Goal: Task Accomplishment & Management: Use online tool/utility

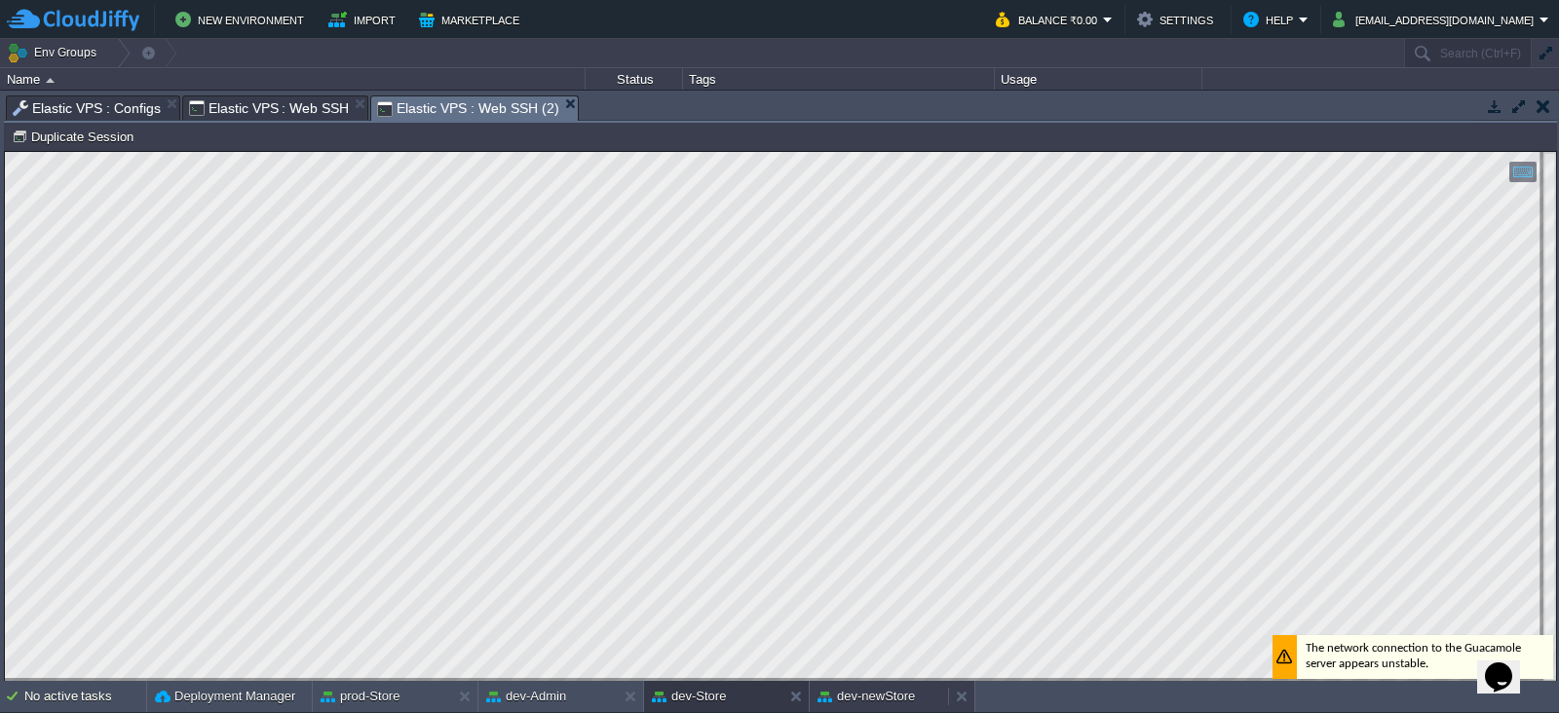
click at [876, 698] on button "dev-newStore" at bounding box center [866, 696] width 97 height 19
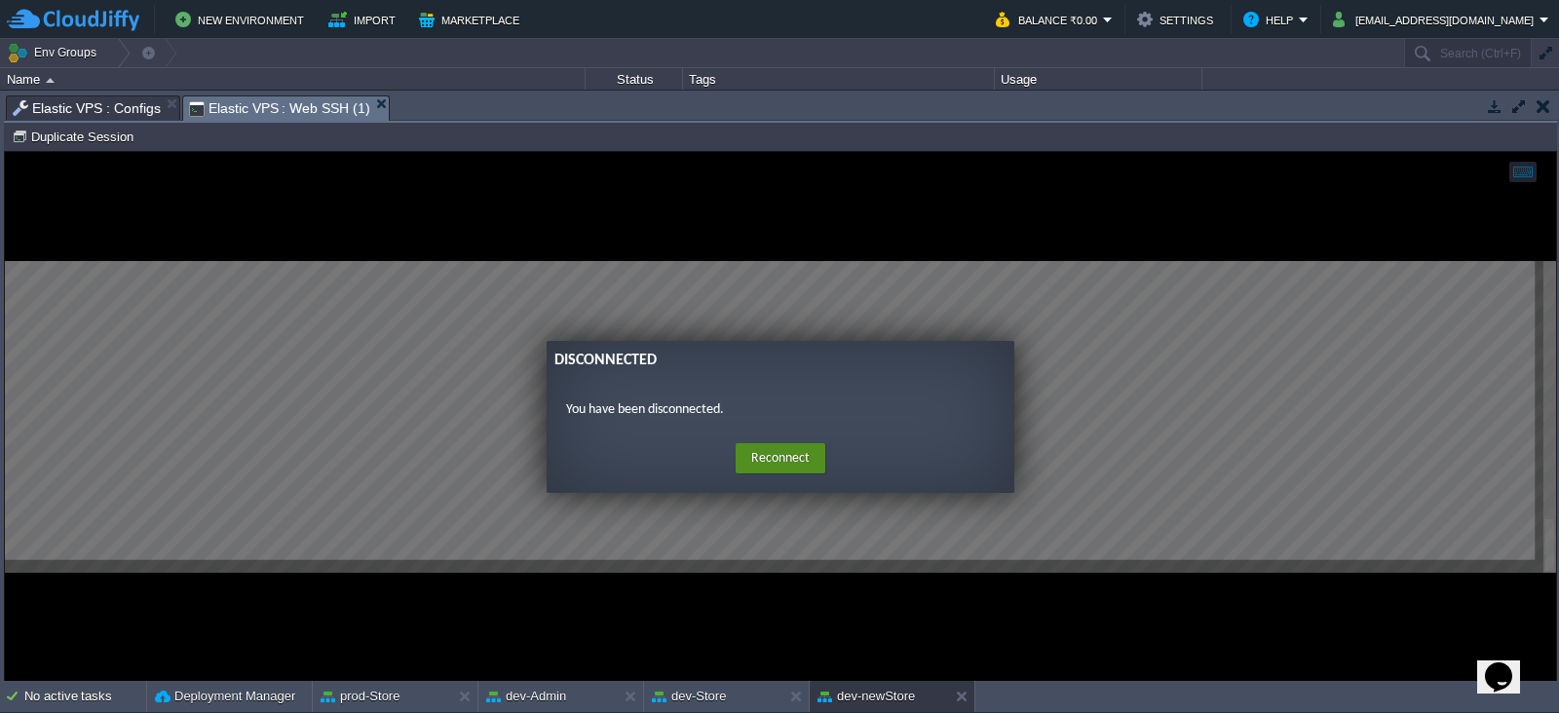
click at [803, 456] on button "Reconnect" at bounding box center [781, 458] width 90 height 31
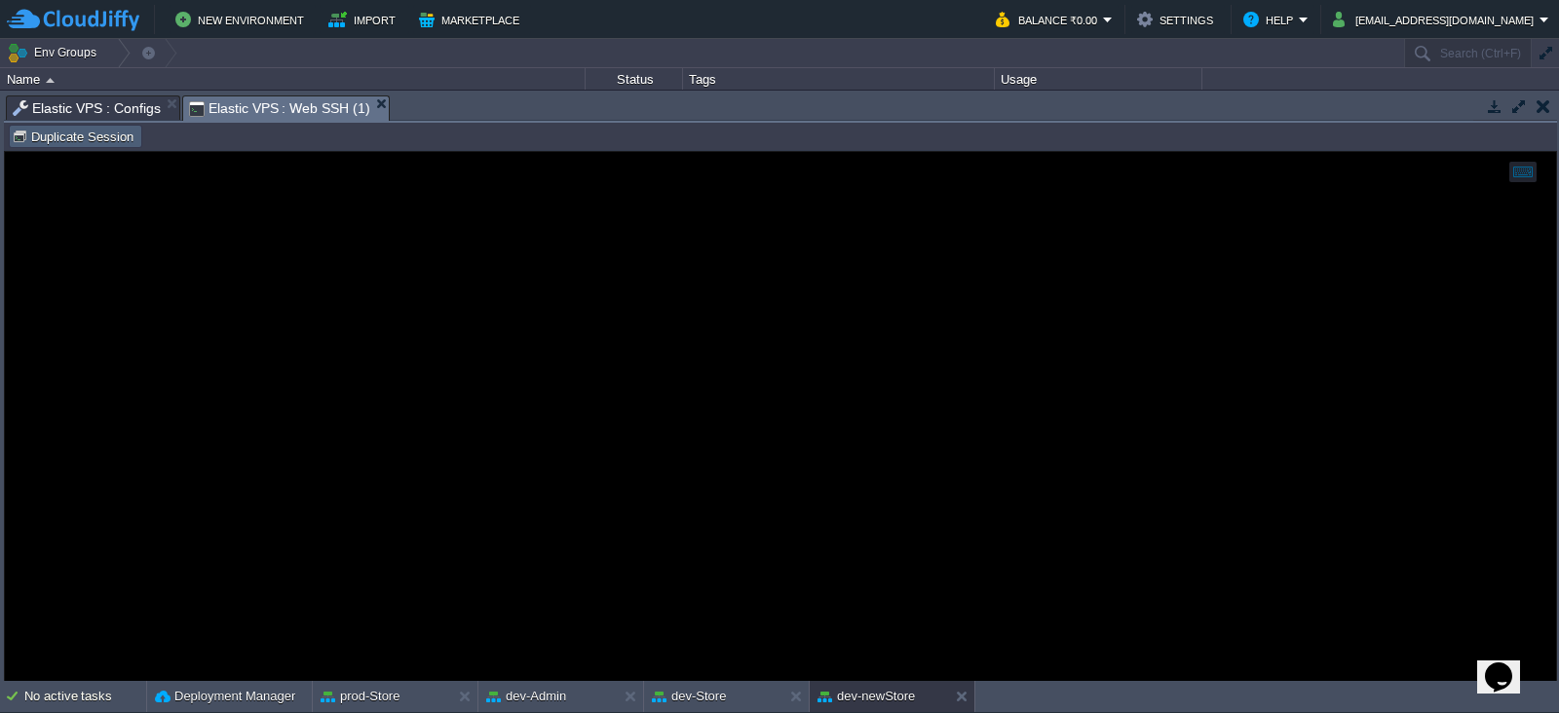
click at [98, 140] on button "Duplicate Session" at bounding box center [76, 137] width 128 height 18
type input "#000000"
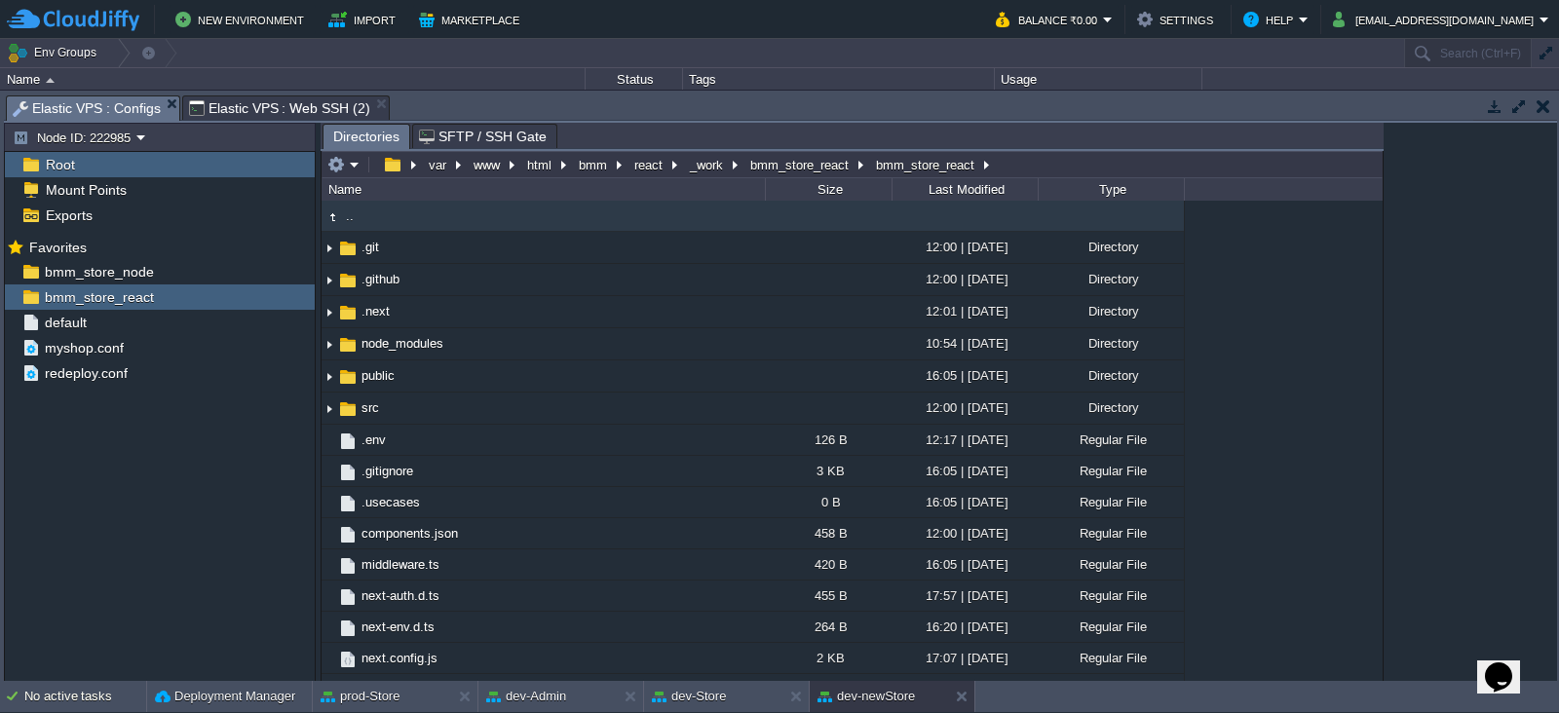
click at [112, 112] on span "Elastic VPS : Configs" at bounding box center [87, 108] width 148 height 24
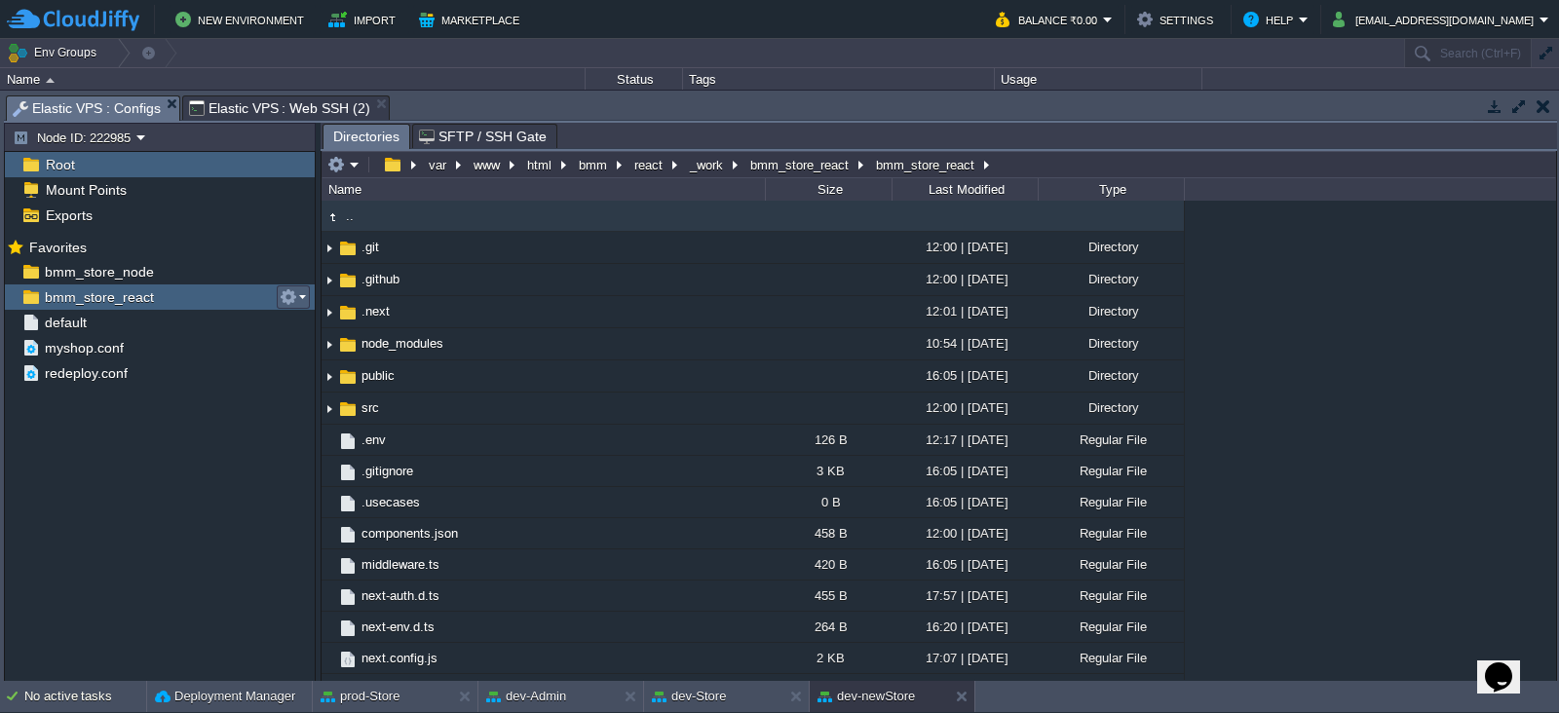
click at [296, 299] on em at bounding box center [293, 297] width 26 height 18
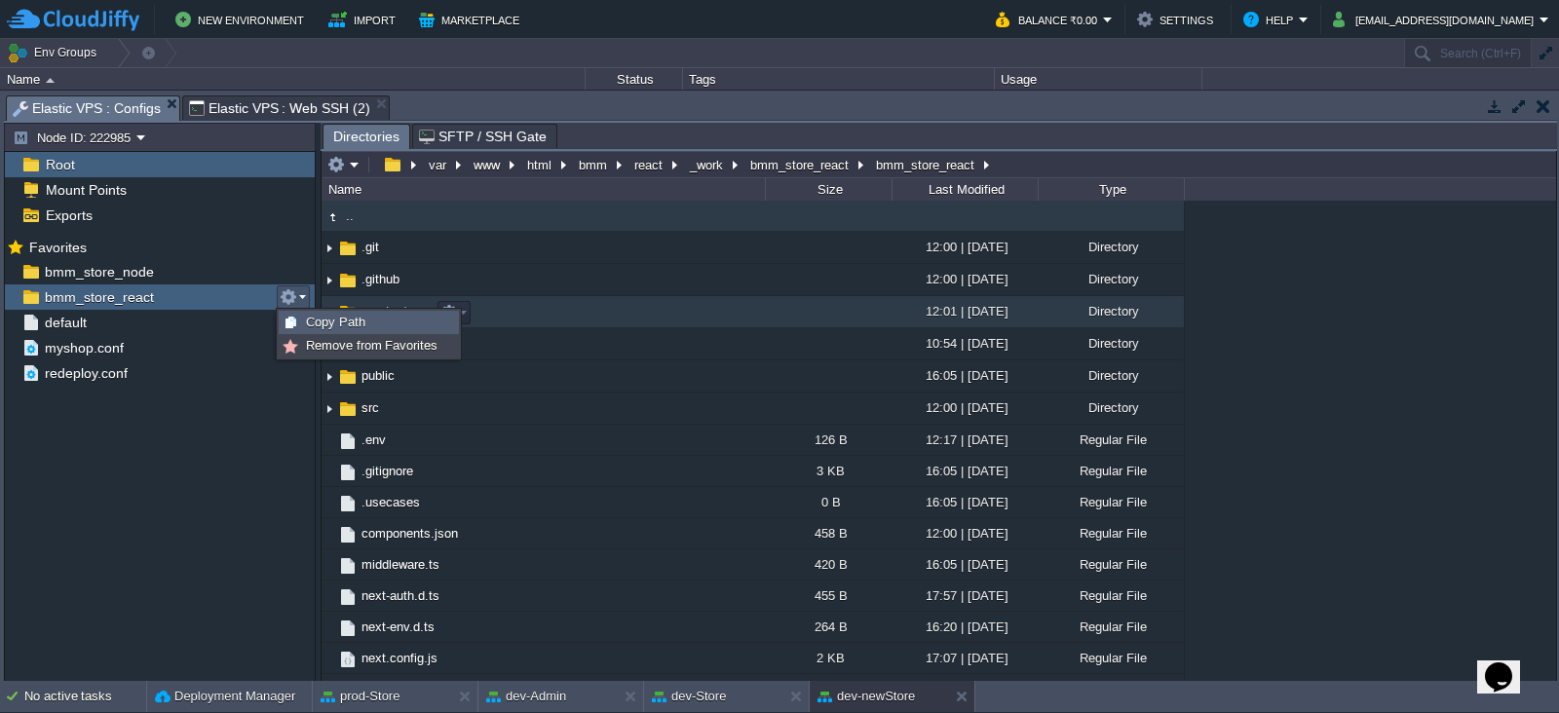
click at [331, 315] on span "Copy Path" at bounding box center [335, 322] width 59 height 15
type textarea "/var/www/html/bmm/react/_work/bmm_store_react/bmm_store_react"
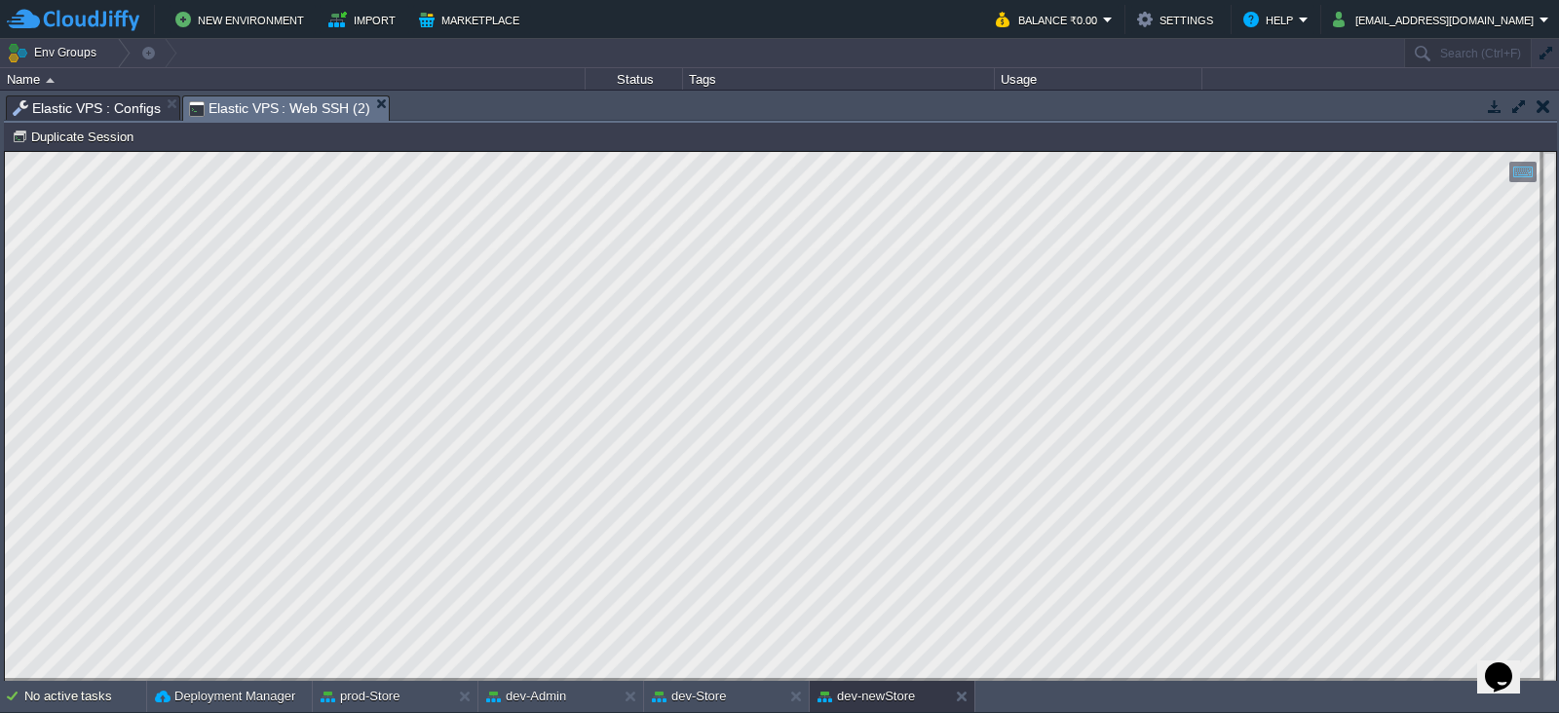
click at [312, 96] on span "Elastic VPS : Web SSH (2)" at bounding box center [279, 108] width 181 height 24
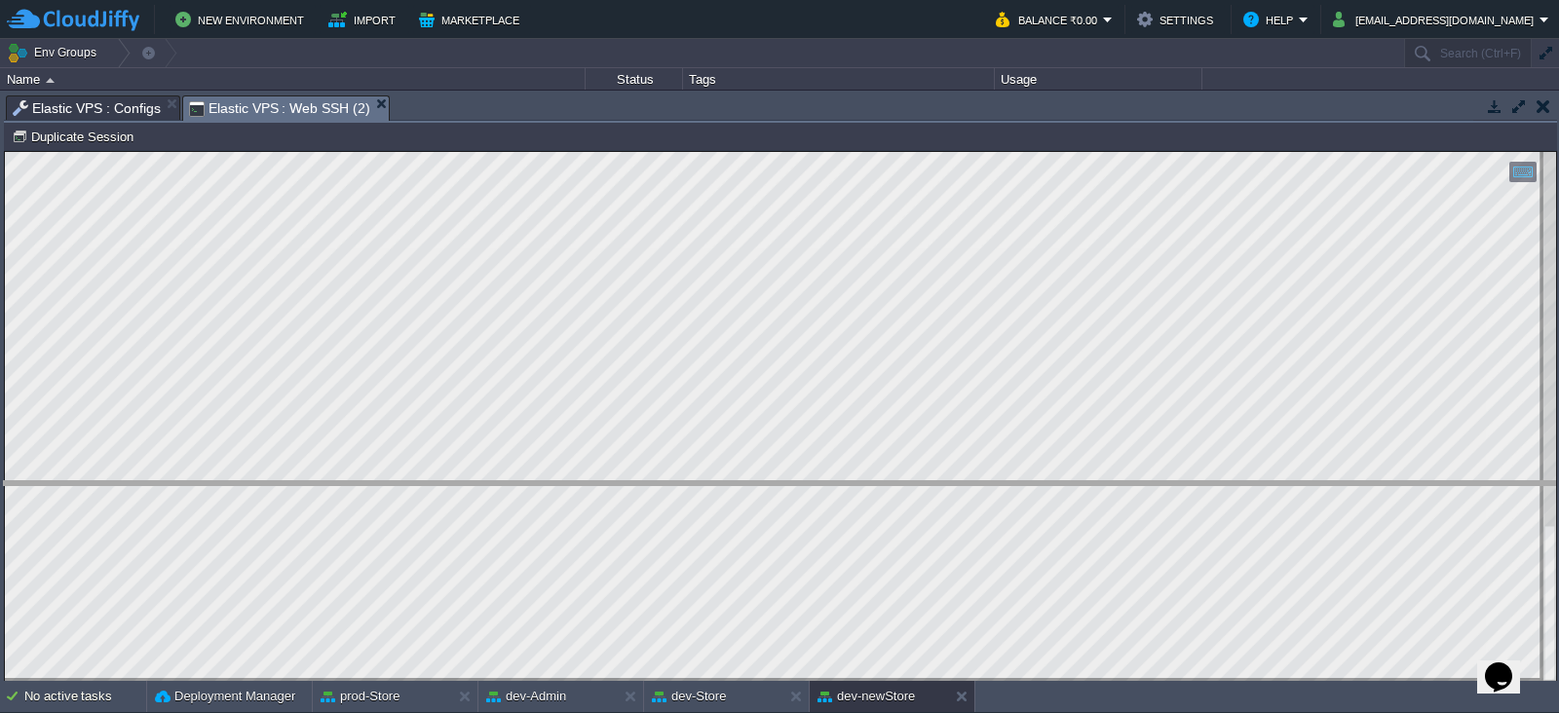
drag, startPoint x: 481, startPoint y: 106, endPoint x: 546, endPoint y: 491, distance: 390.3
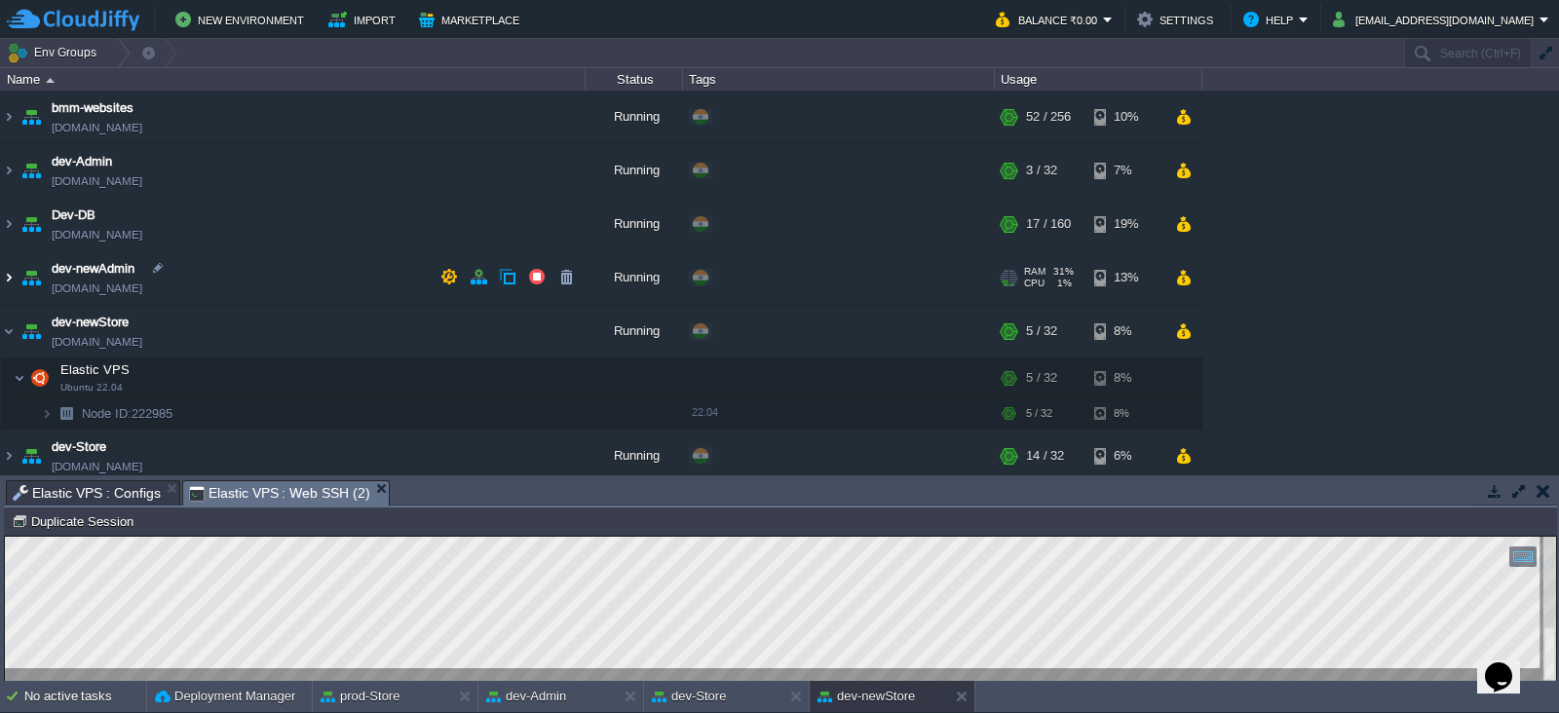
click at [2, 269] on img at bounding box center [9, 277] width 16 height 53
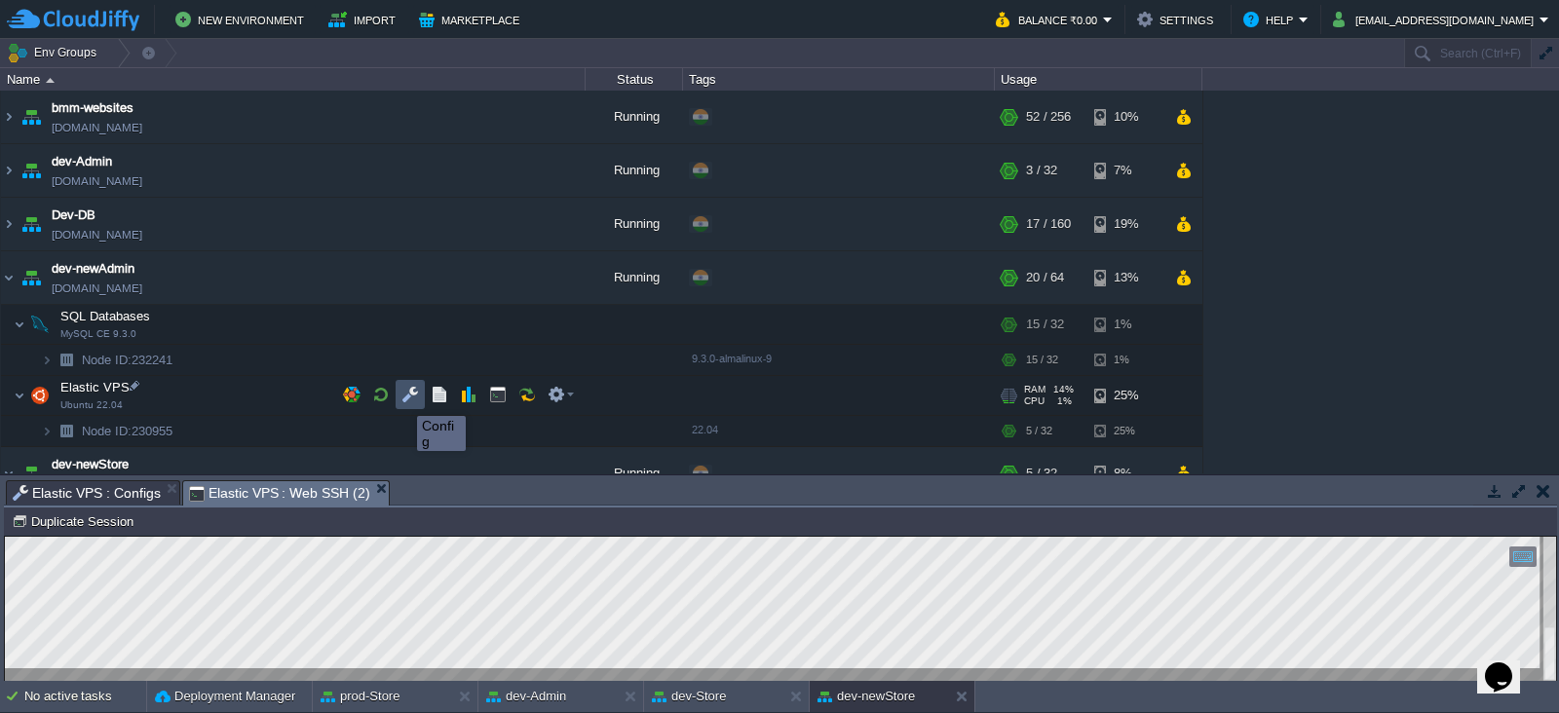
click at [402, 399] on button "button" at bounding box center [410, 395] width 18 height 18
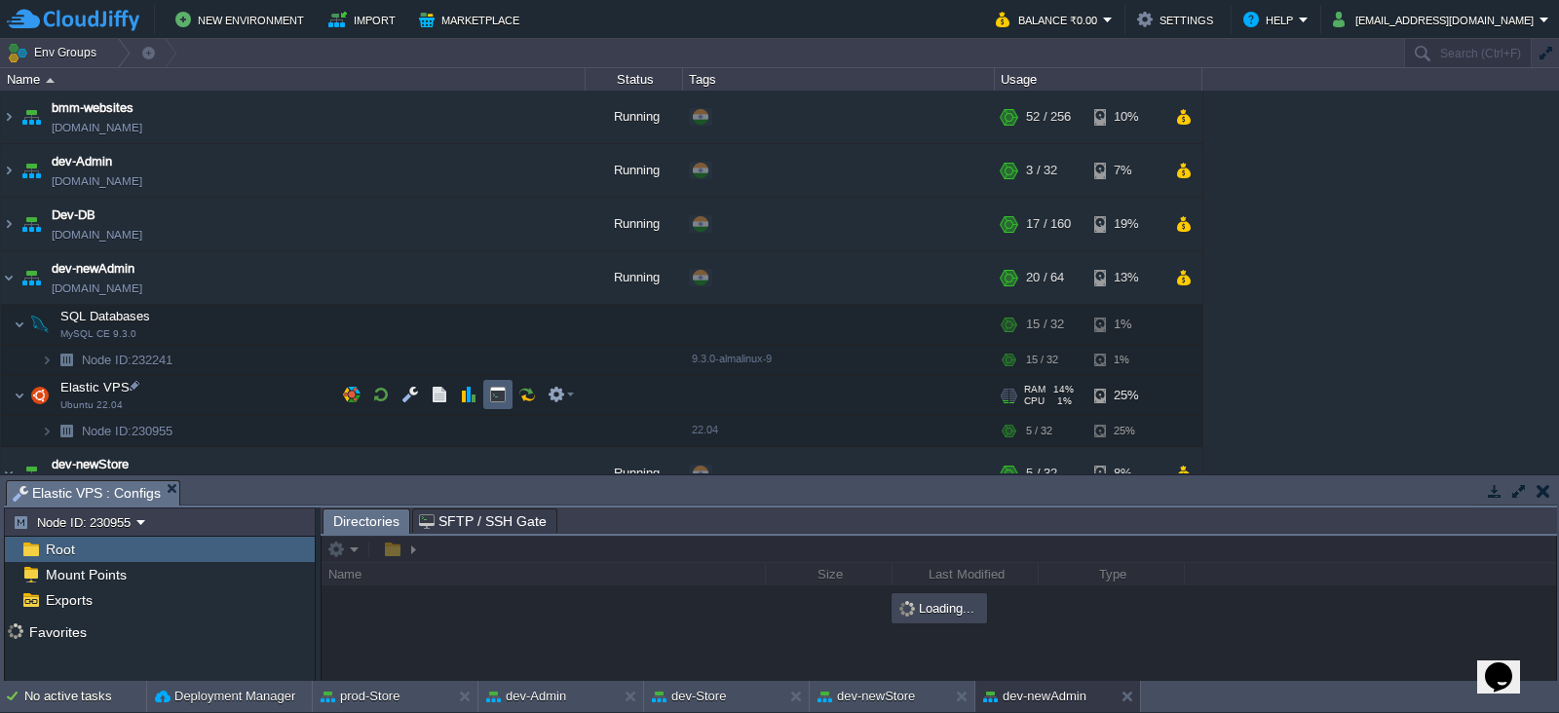
click at [507, 406] on td at bounding box center [497, 394] width 29 height 29
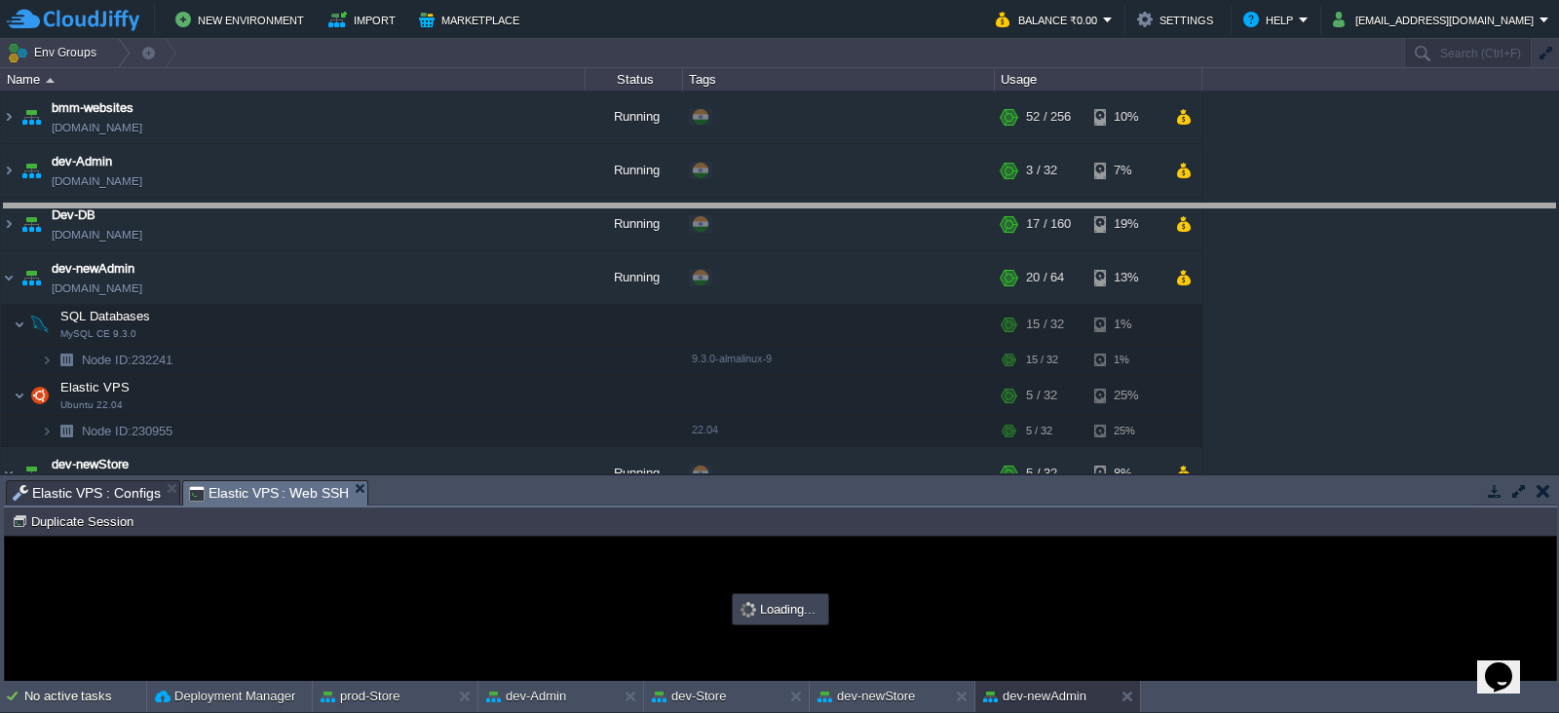
drag, startPoint x: 469, startPoint y: 495, endPoint x: 473, endPoint y: 219, distance: 275.8
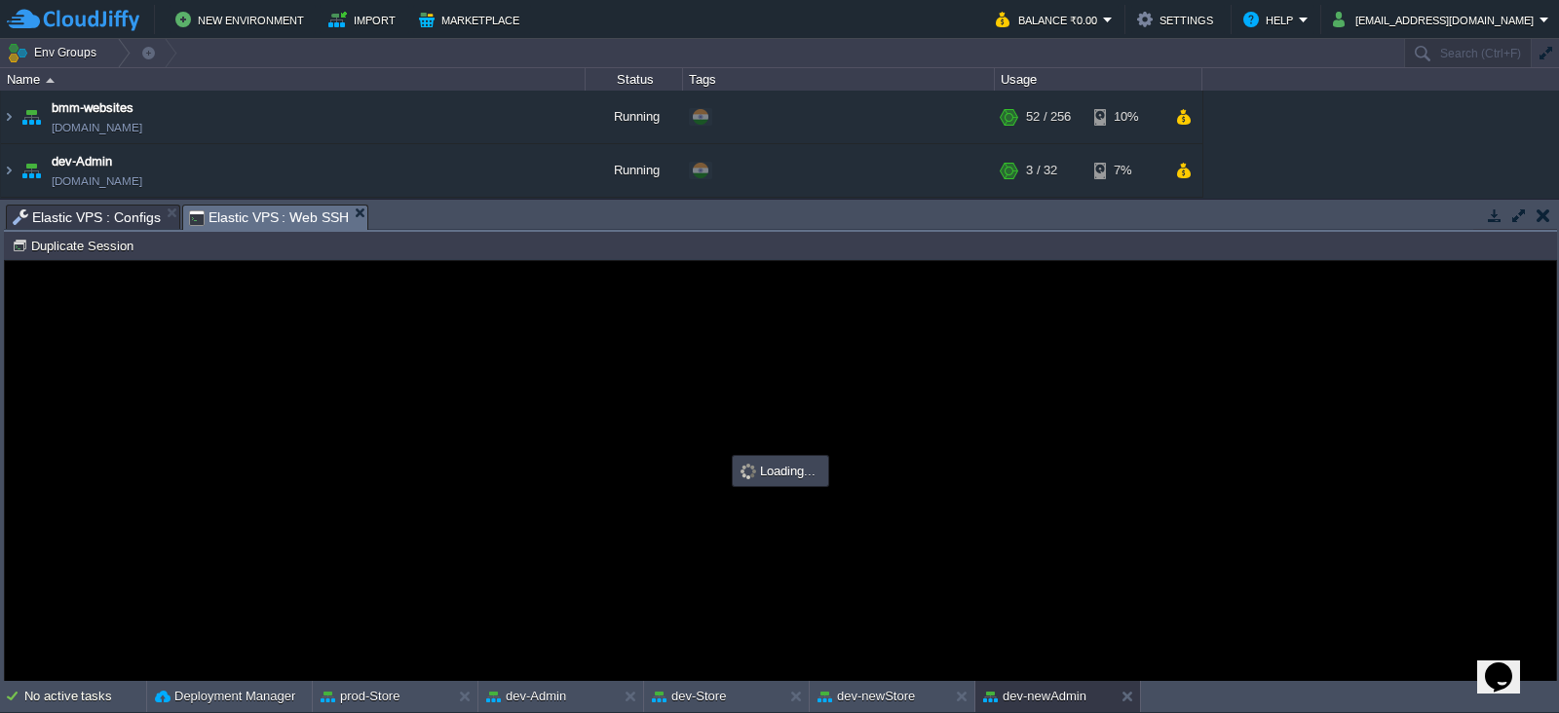
type input "#000000"
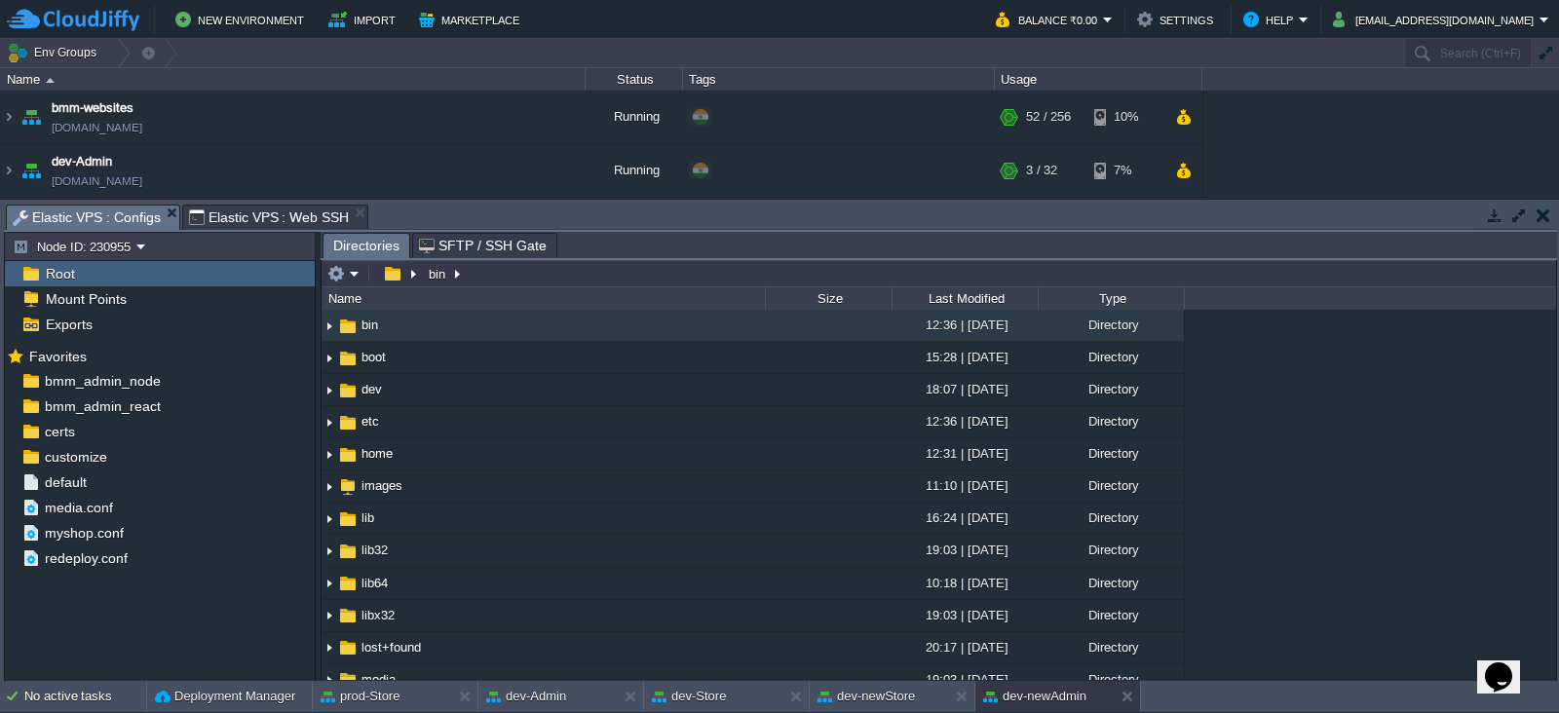
click at [128, 212] on span "Elastic VPS : Configs" at bounding box center [87, 218] width 148 height 24
click at [139, 454] on div "customize" at bounding box center [160, 456] width 310 height 25
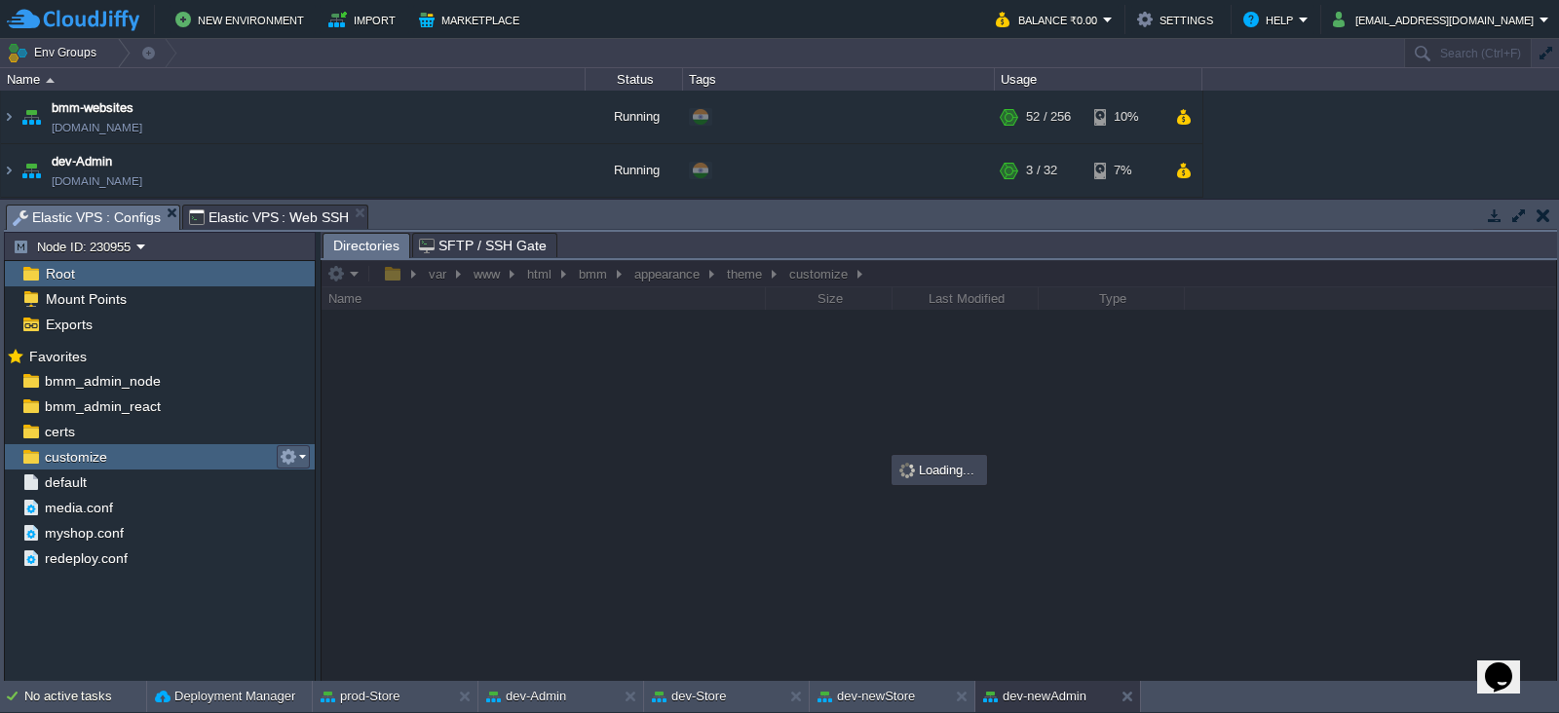
click at [304, 448] on em at bounding box center [293, 457] width 26 height 18
click at [351, 489] on span "Copy Path" at bounding box center [335, 482] width 59 height 15
type textarea "/var/www/html/bmm/appearance/theme/customize"
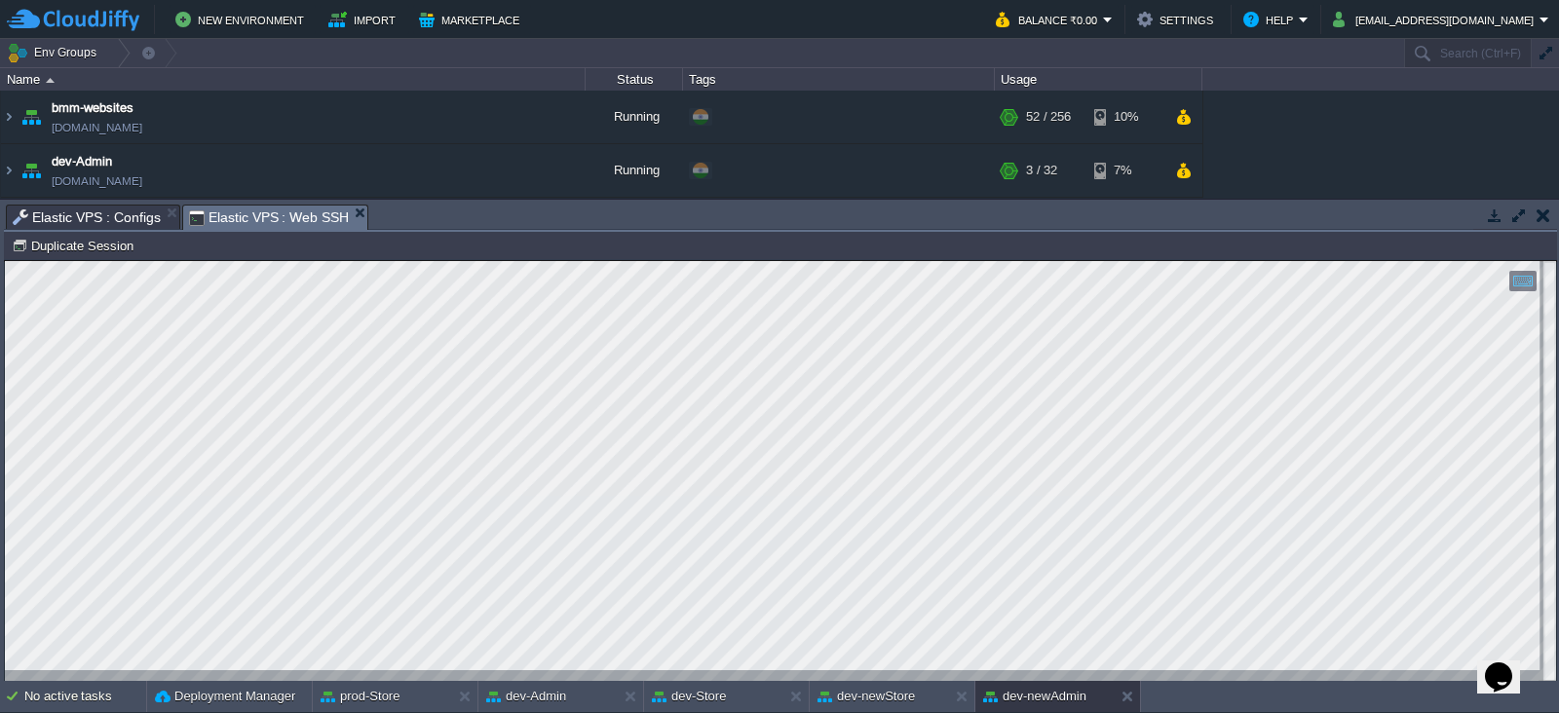
click at [283, 219] on span "Elastic VPS : Web SSH" at bounding box center [269, 218] width 161 height 24
